Goal: Task Accomplishment & Management: Use online tool/utility

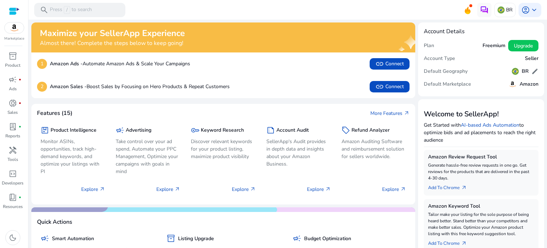
click at [386, 6] on mat-toolbar "search Press / to search BR account_circle keyboard_arrow_down" at bounding box center [287, 10] width 519 height 20
click at [390, 64] on span "link Connect" at bounding box center [389, 63] width 28 height 9
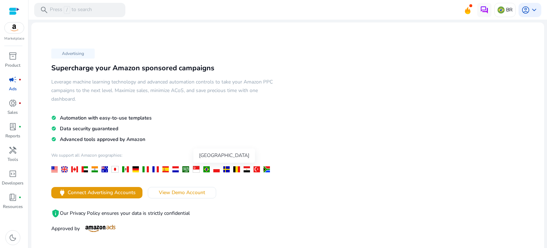
click at [206, 167] on div at bounding box center [206, 169] width 6 height 6
click at [207, 169] on div at bounding box center [206, 169] width 6 height 6
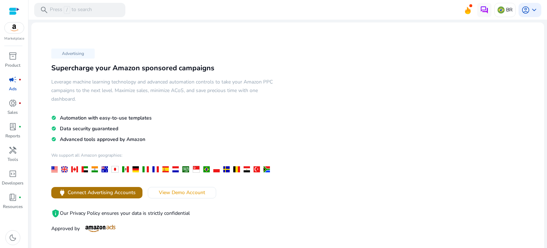
scroll to position [36, 0]
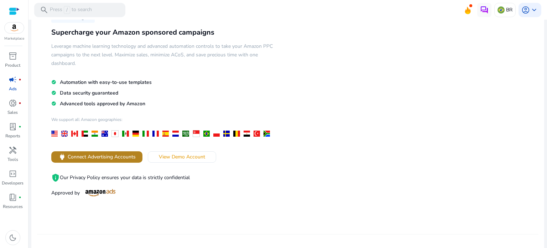
click at [117, 157] on span "Connect Advertising Accounts" at bounding box center [102, 156] width 68 height 7
